Goal: Information Seeking & Learning: Check status

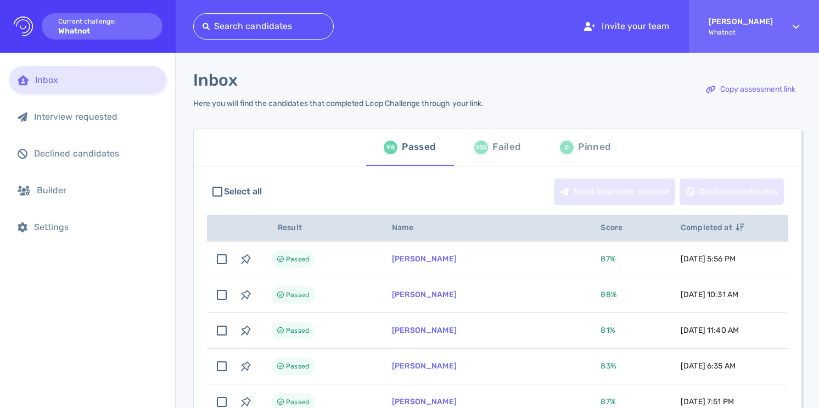
click at [493, 148] on div "Failed" at bounding box center [506, 147] width 28 height 16
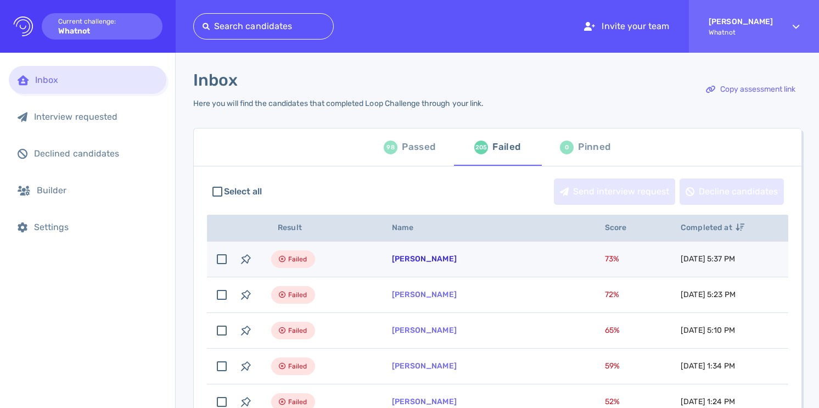
click at [456, 262] on link "[PERSON_NAME]" at bounding box center [424, 258] width 65 height 9
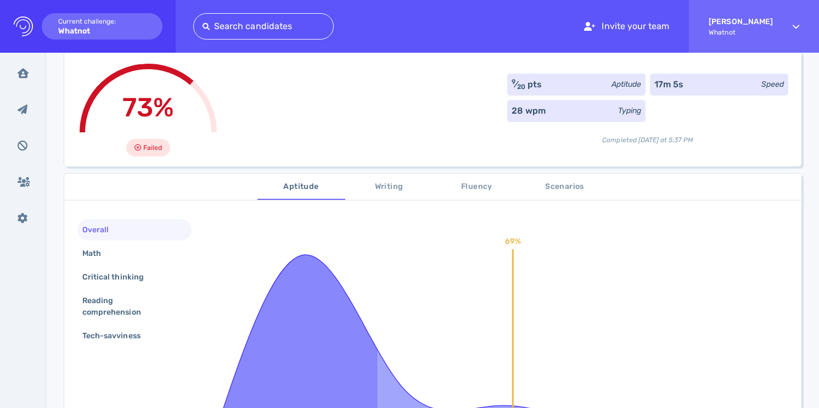
scroll to position [111, 0]
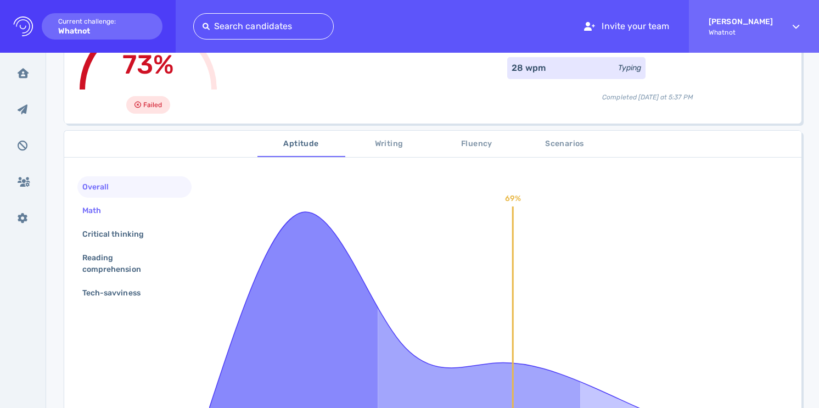
click at [140, 212] on div "Math" at bounding box center [134, 210] width 114 height 21
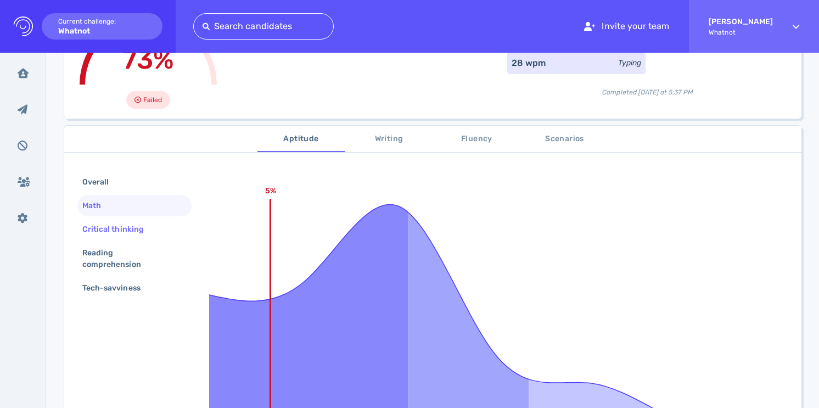
click at [140, 233] on div "Critical thinking" at bounding box center [118, 229] width 77 height 16
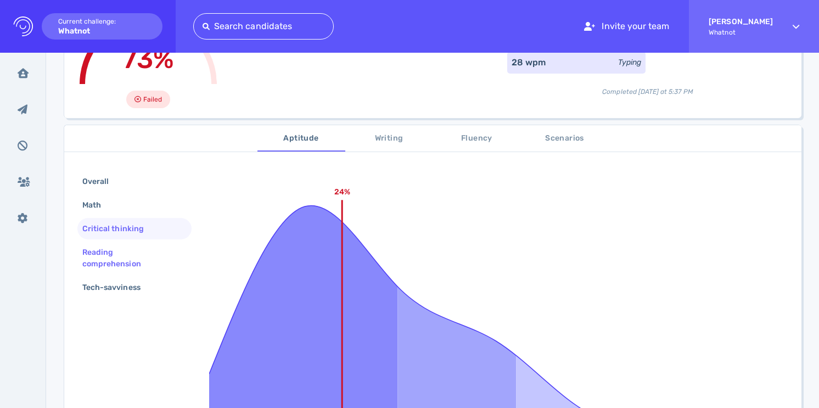
click at [139, 253] on div "Reading comprehension" at bounding box center [130, 257] width 100 height 27
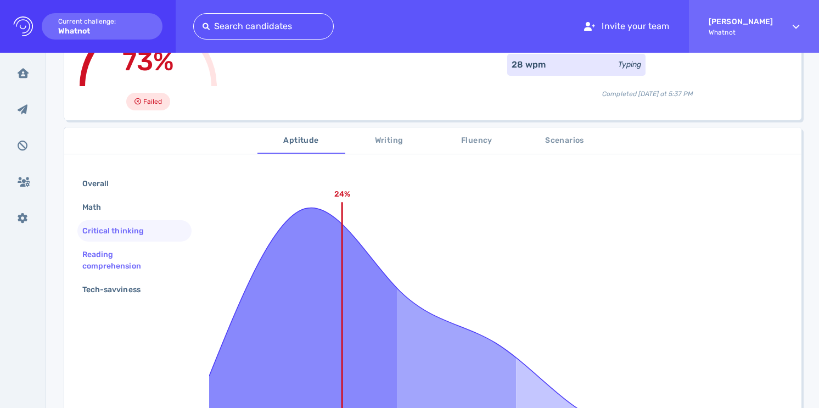
scroll to position [114, 0]
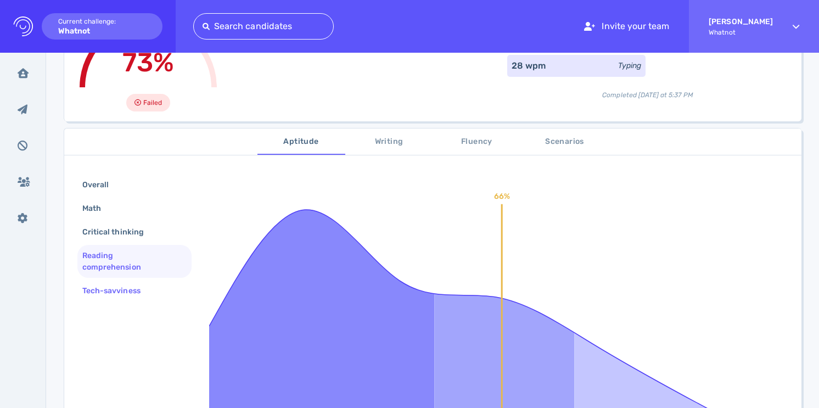
click at [146, 286] on div "Tech-savviness" at bounding box center [117, 291] width 74 height 16
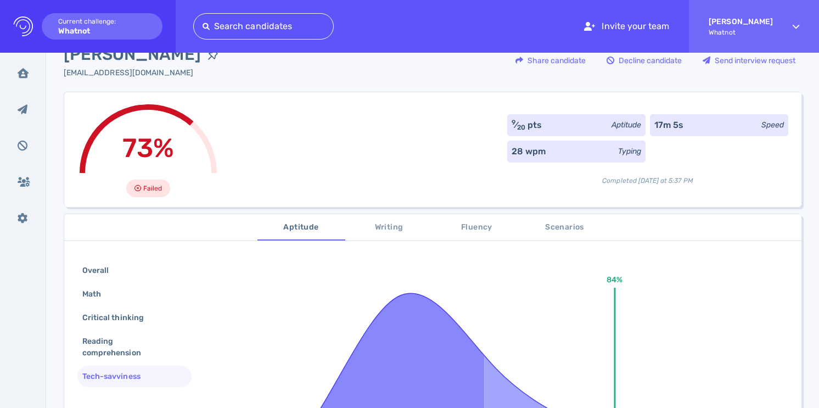
scroll to position [29, 0]
click at [557, 224] on span "Scenarios" at bounding box center [564, 227] width 75 height 14
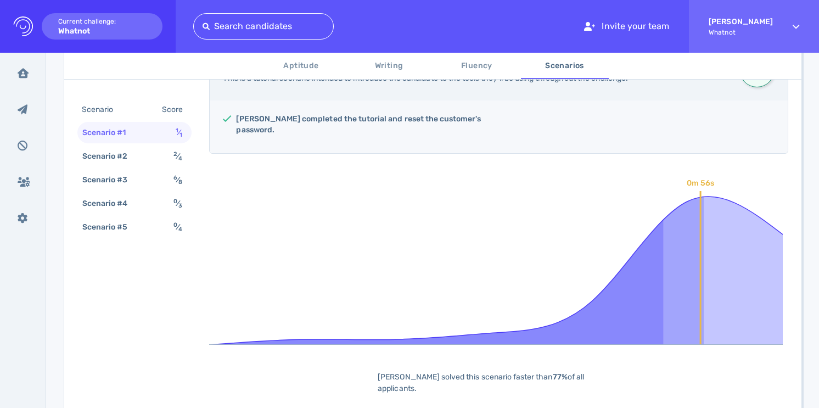
scroll to position [195, 0]
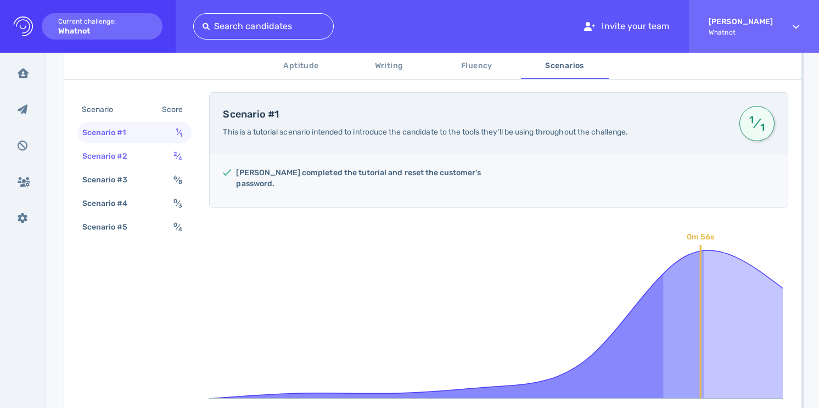
click at [173, 150] on sup "2" at bounding box center [175, 153] width 4 height 7
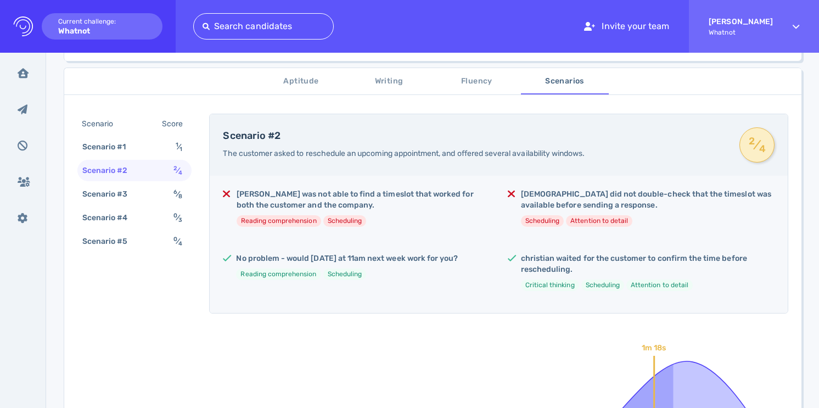
scroll to position [140, 0]
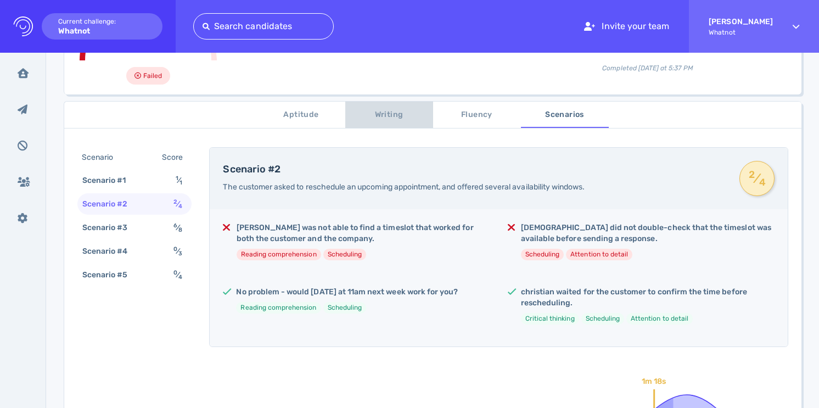
click at [380, 116] on span "Writing" at bounding box center [389, 115] width 75 height 14
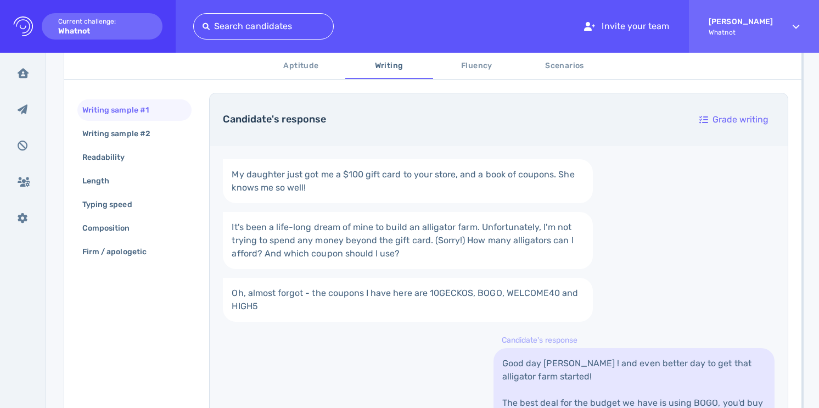
scroll to position [315, 0]
